Goal: Information Seeking & Learning: Learn about a topic

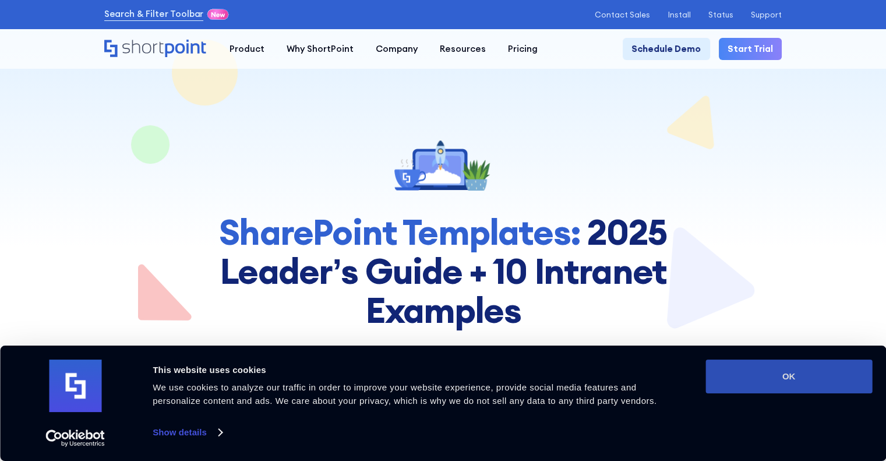
click at [834, 380] on button "OK" at bounding box center [788, 376] width 167 height 34
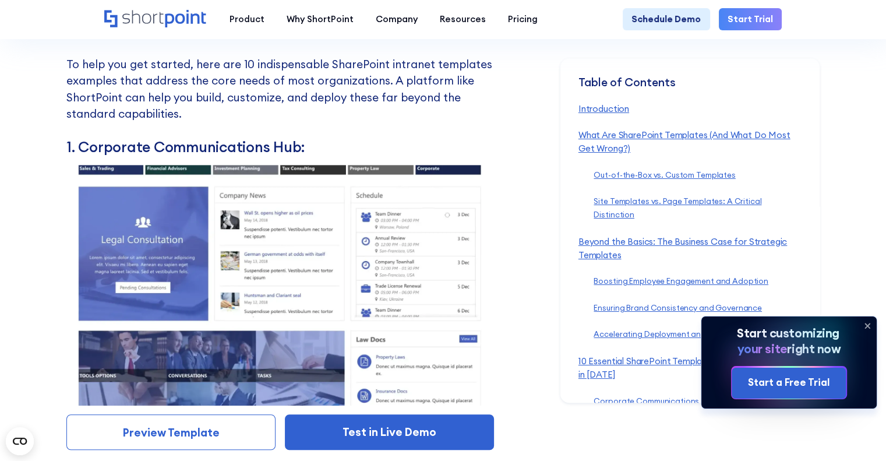
scroll to position [5359, 0]
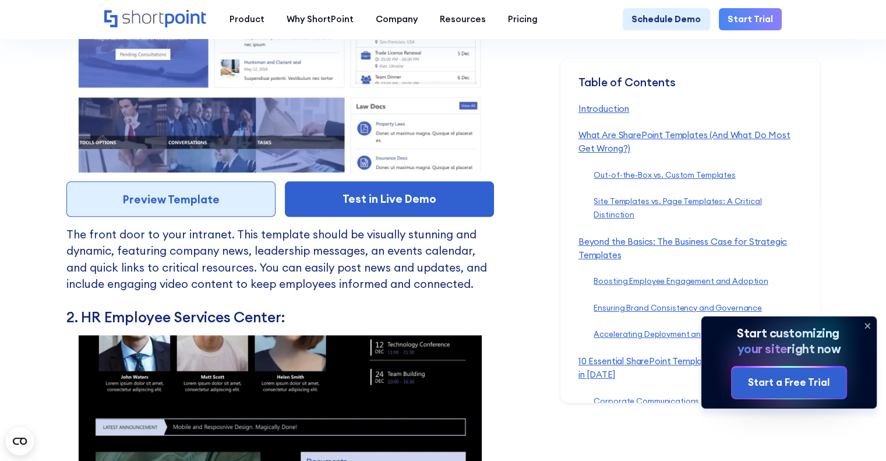
click at [191, 216] on link "Preview Template" at bounding box center [170, 199] width 209 height 36
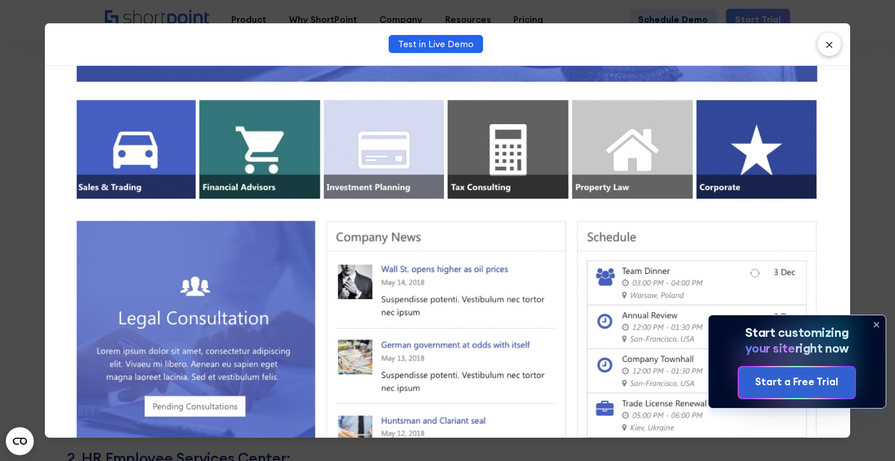
scroll to position [291, 0]
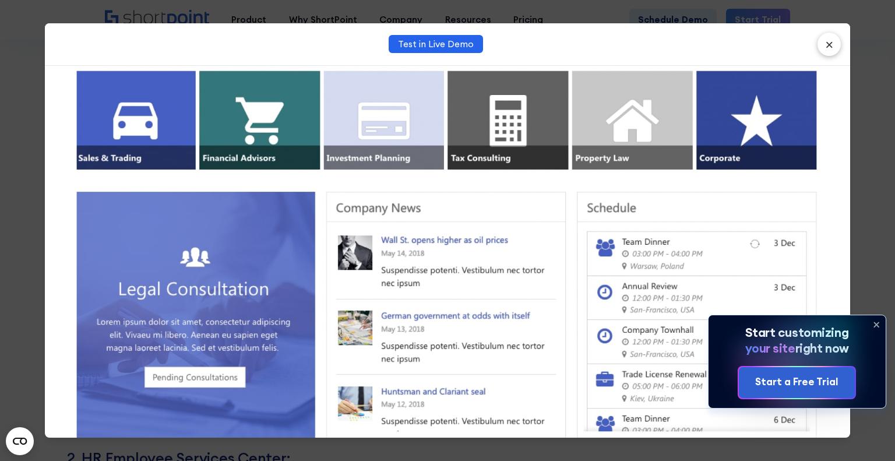
click at [208, 276] on img at bounding box center [447, 373] width 786 height 1150
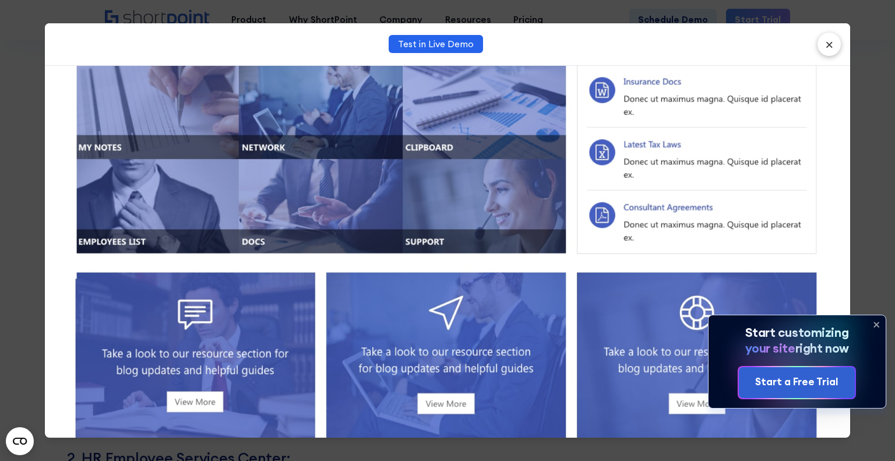
scroll to position [787, 0]
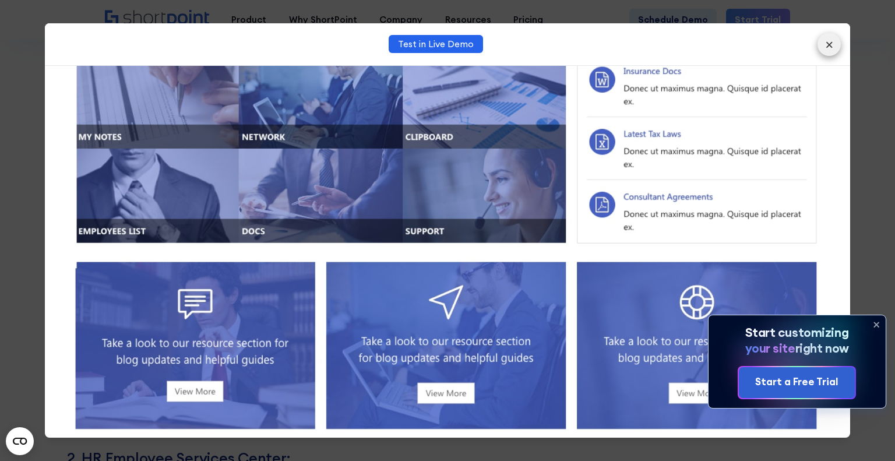
click at [829, 40] on button "×" at bounding box center [828, 44] width 23 height 23
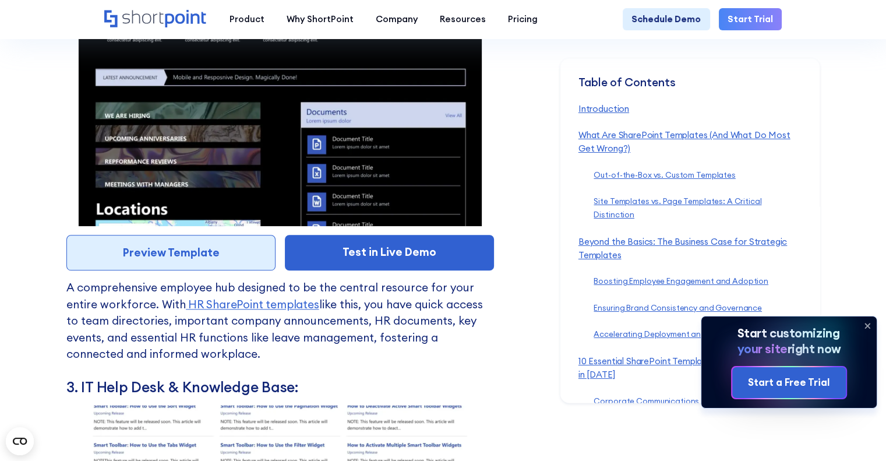
click at [207, 270] on link "Preview Template" at bounding box center [170, 253] width 209 height 36
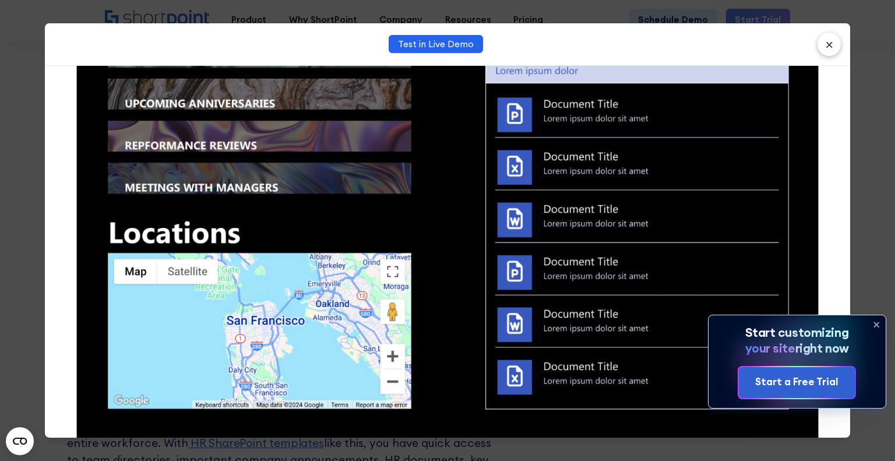
scroll to position [932, 0]
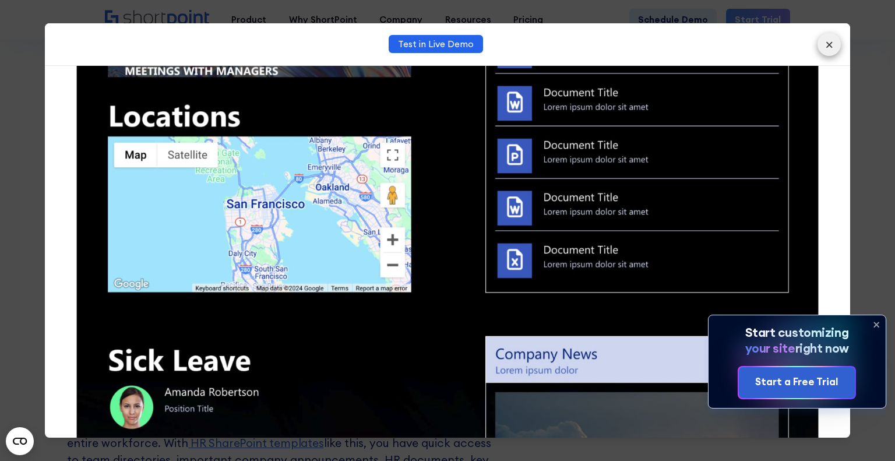
click at [834, 40] on button "×" at bounding box center [828, 44] width 23 height 23
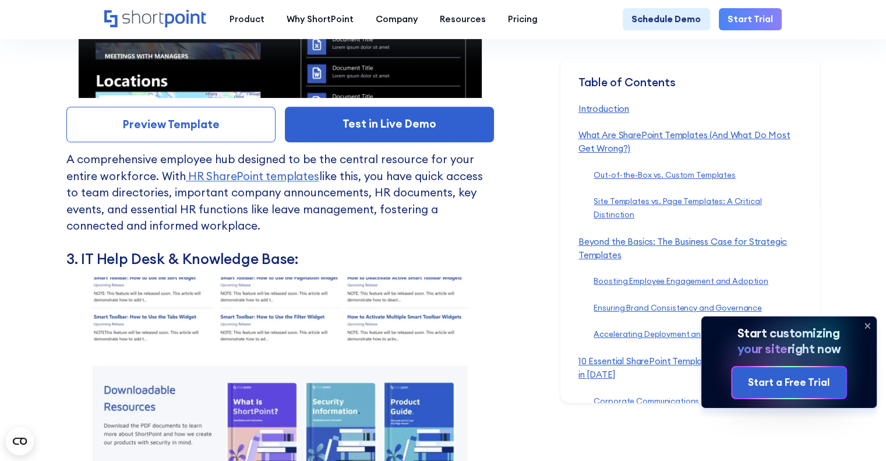
scroll to position [5883, 0]
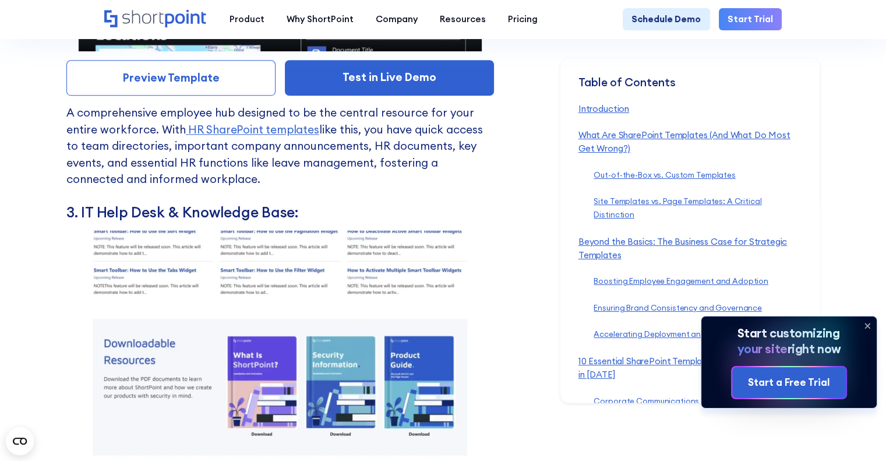
click at [867, 324] on icon at bounding box center [867, 325] width 5 height 5
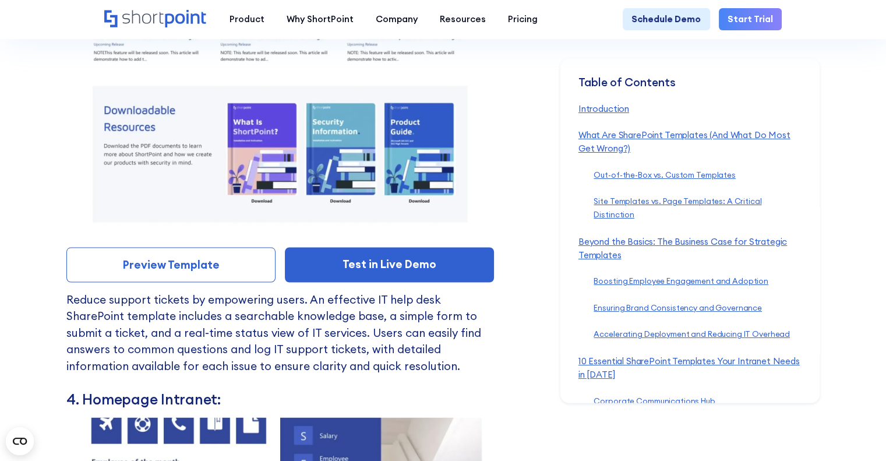
scroll to position [6058, 0]
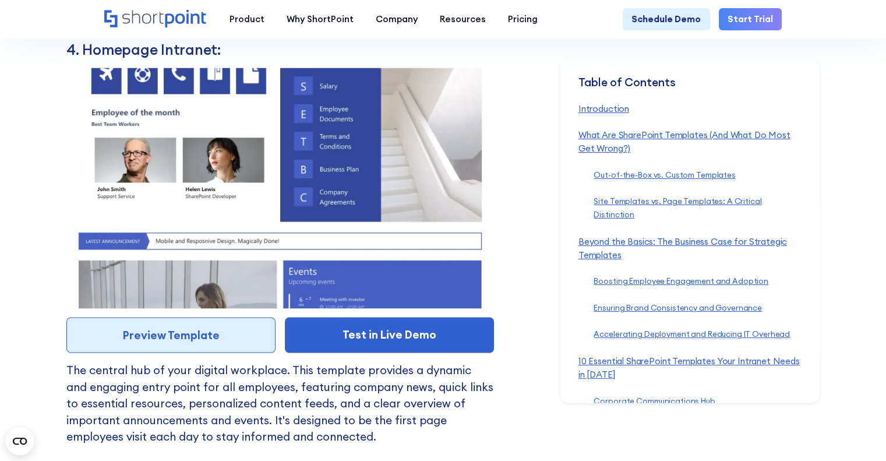
click at [196, 352] on link "Preview Template" at bounding box center [170, 335] width 209 height 36
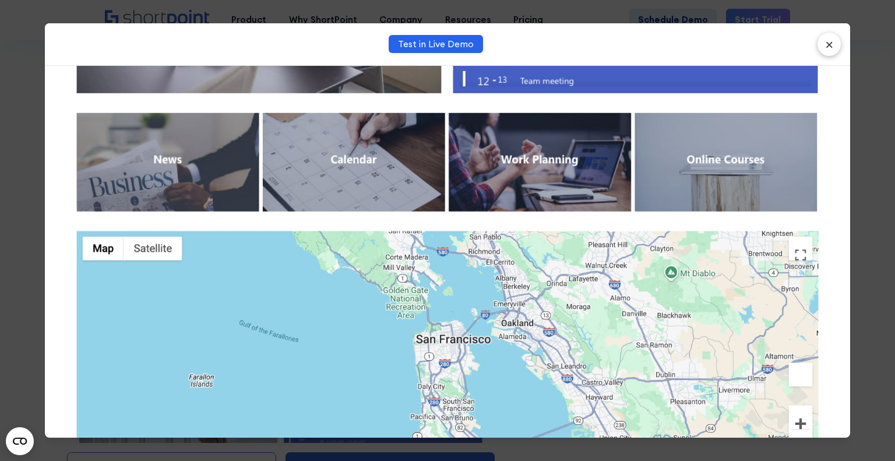
scroll to position [1178, 0]
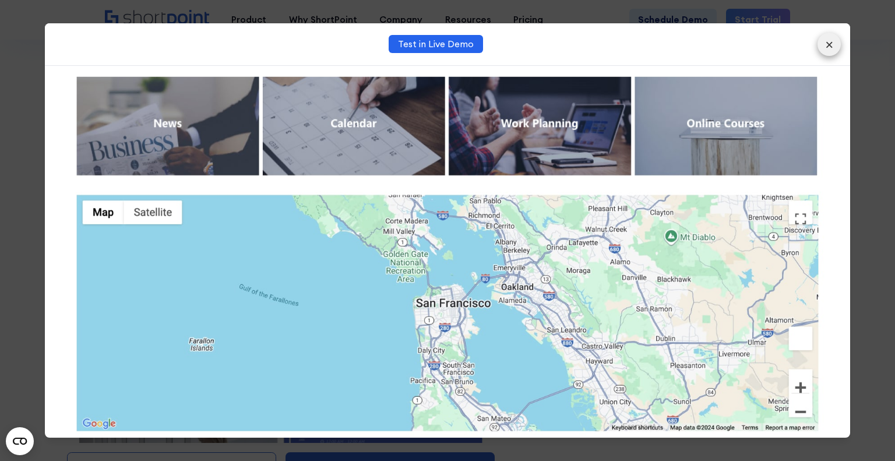
click at [827, 46] on button "×" at bounding box center [828, 44] width 23 height 23
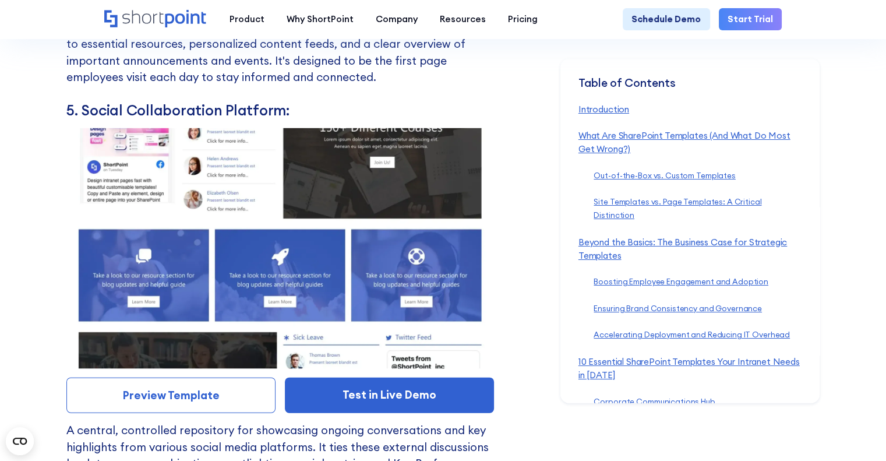
scroll to position [6873, 0]
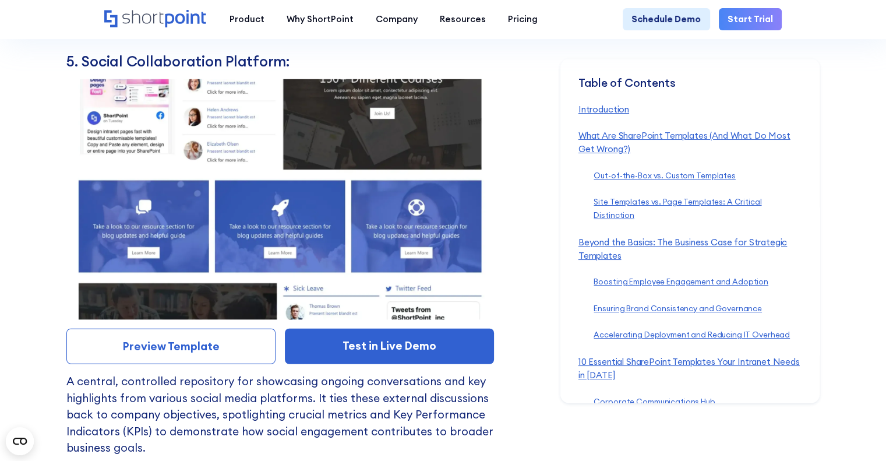
click at [221, 356] on link "Preview Template" at bounding box center [170, 347] width 209 height 36
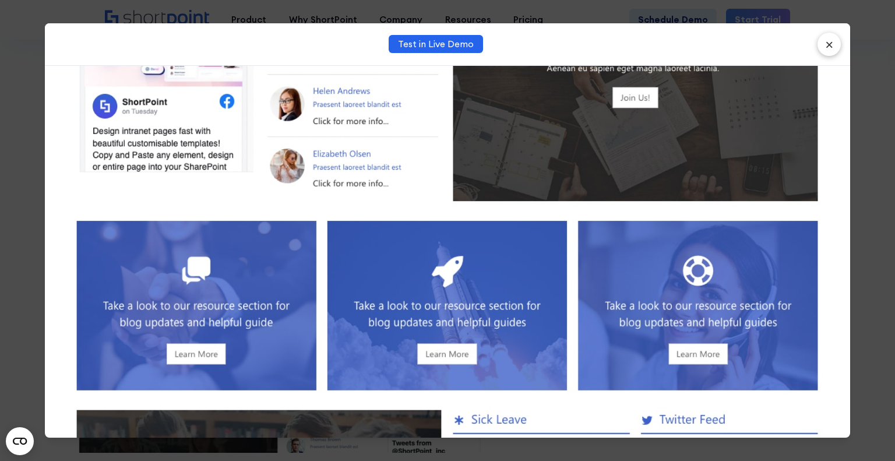
scroll to position [641, 0]
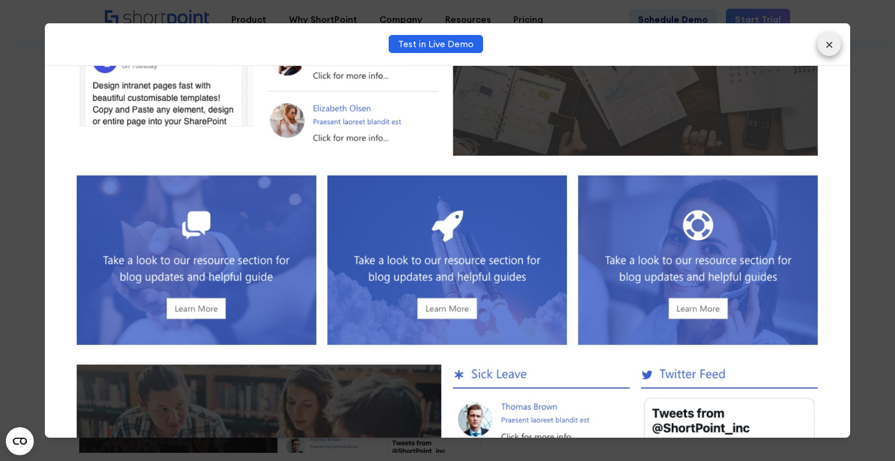
click at [833, 44] on button "×" at bounding box center [828, 44] width 23 height 23
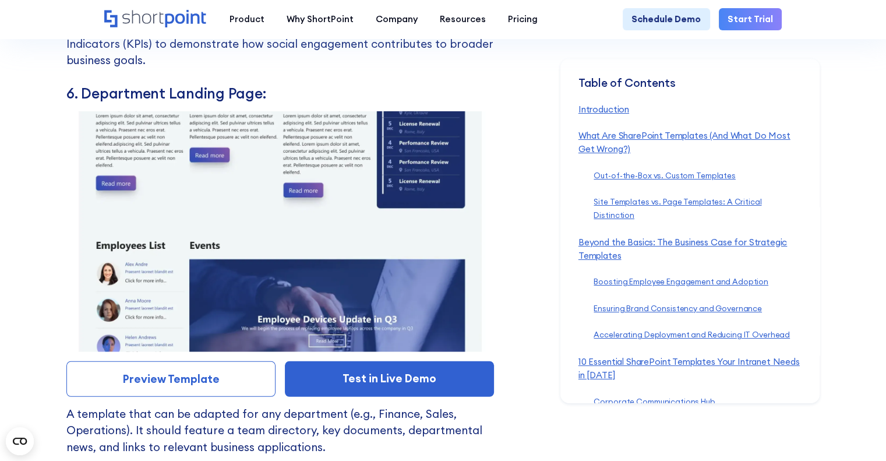
scroll to position [7281, 0]
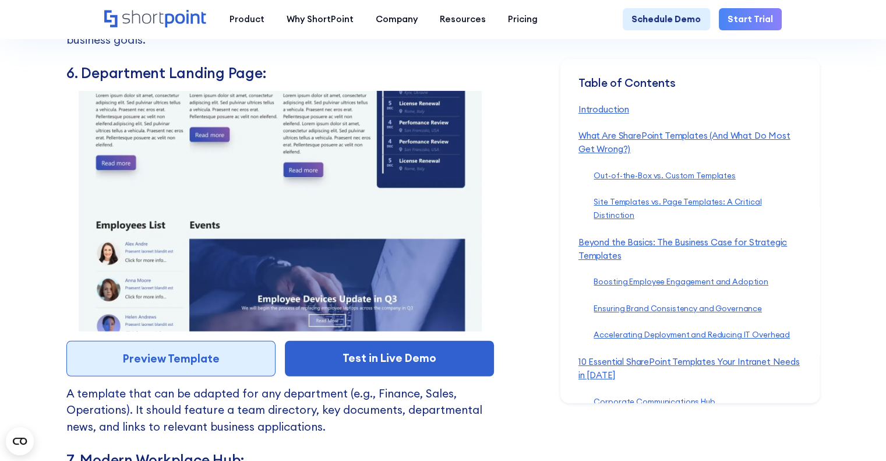
click at [190, 375] on link "Preview Template" at bounding box center [170, 359] width 209 height 36
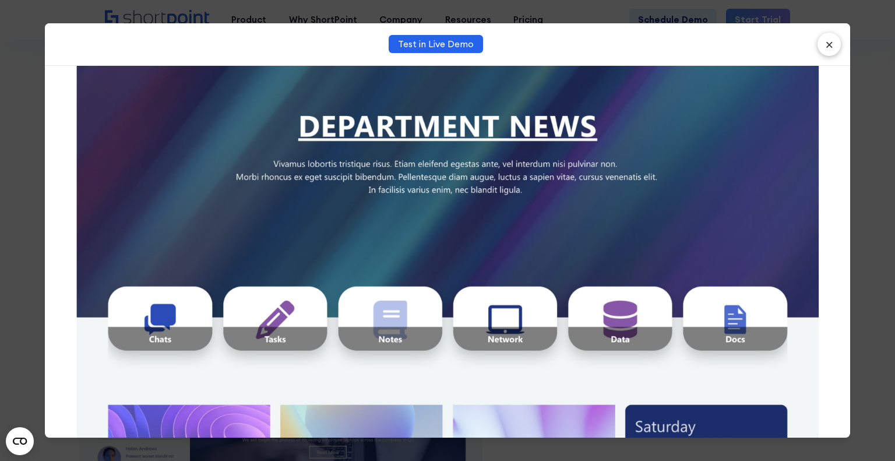
scroll to position [175, 0]
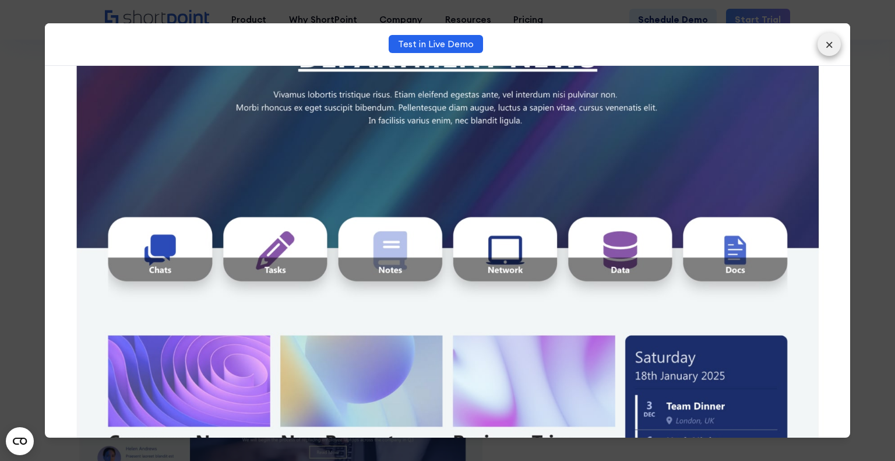
click at [818, 44] on button "×" at bounding box center [828, 44] width 23 height 23
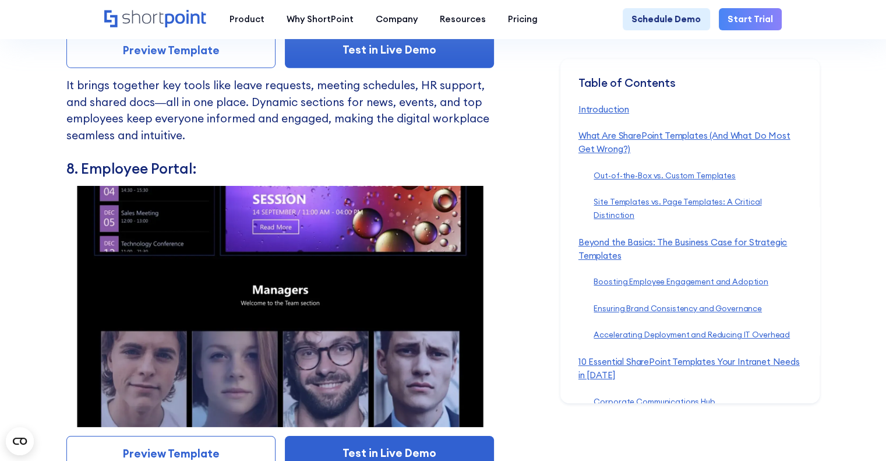
scroll to position [8096, 0]
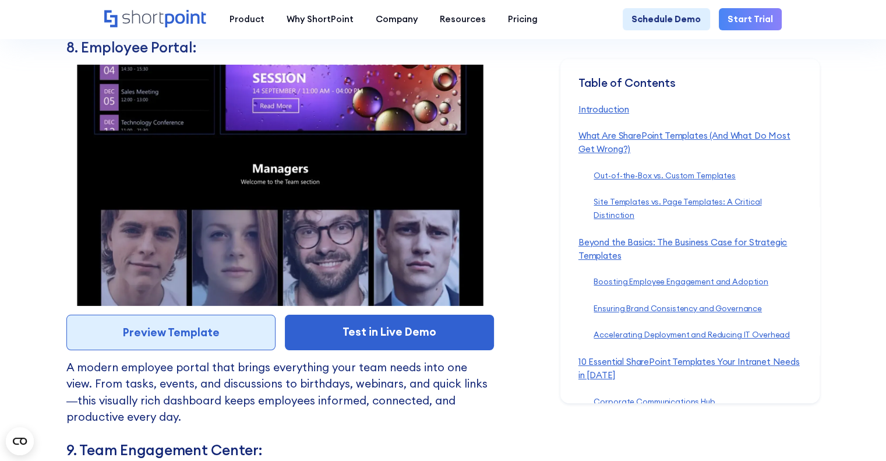
click at [169, 350] on link "Preview Template" at bounding box center [170, 333] width 209 height 36
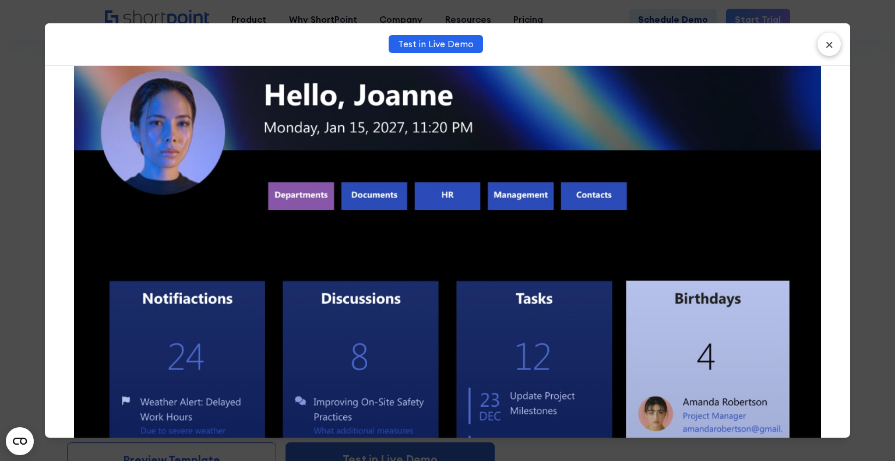
scroll to position [116, 0]
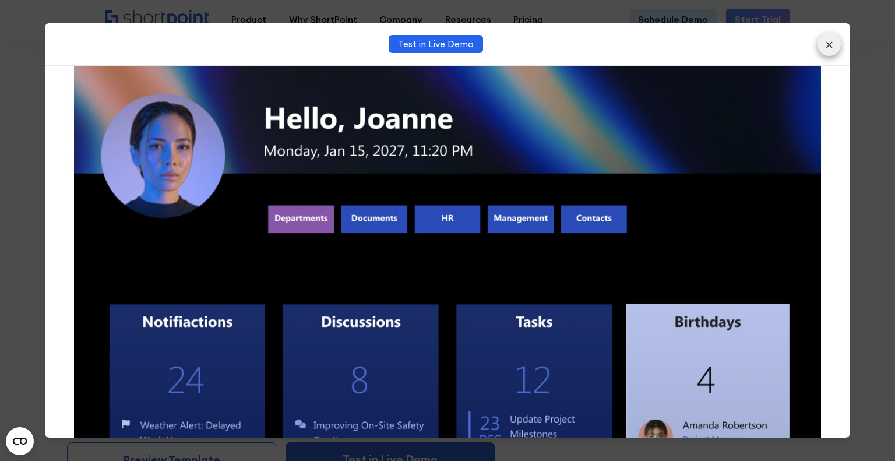
click at [834, 41] on button "×" at bounding box center [828, 44] width 23 height 23
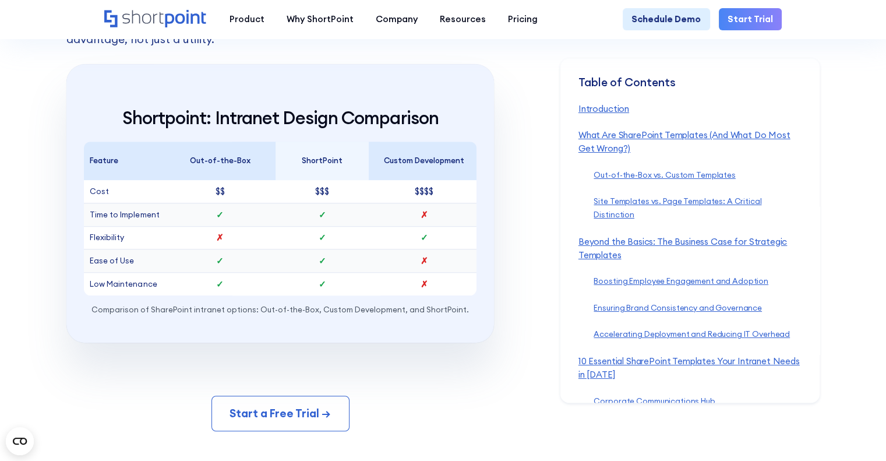
scroll to position [9785, 0]
